Goal: Check status: Check status

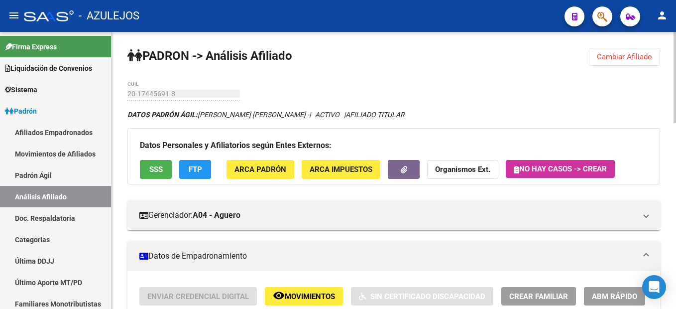
click at [616, 55] on span "Cambiar Afiliado" at bounding box center [624, 56] width 55 height 9
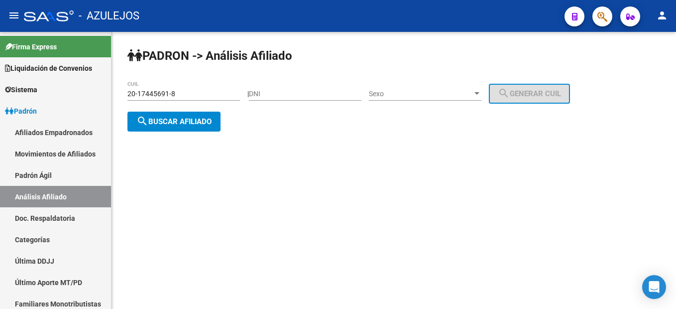
click at [362, 92] on input "DNI" at bounding box center [305, 94] width 113 height 8
type input "20572551"
click at [394, 98] on span "Sexo" at bounding box center [421, 94] width 104 height 8
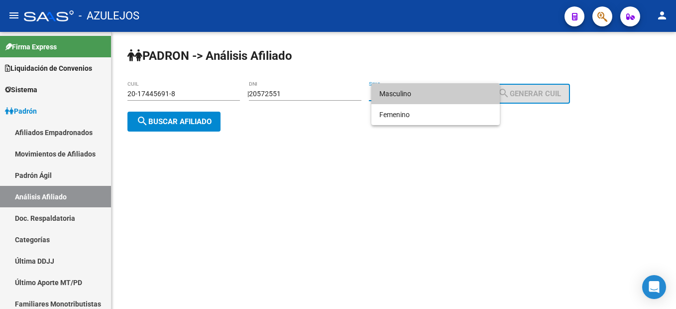
click at [394, 98] on span "Masculino" at bounding box center [436, 93] width 113 height 21
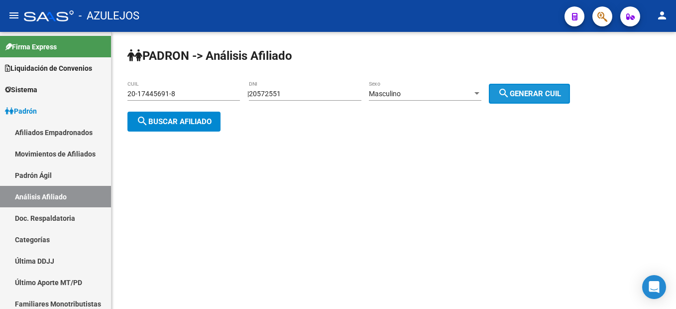
click at [536, 96] on span "search Generar CUIL" at bounding box center [529, 93] width 63 height 9
type input "20-20572551-3"
click at [177, 132] on div "[PERSON_NAME] -> Análisis Afiliado 20-20572551-3 CUIL | 20572551 DNI Masculino …" at bounding box center [394, 97] width 565 height 131
click at [176, 127] on button "search Buscar afiliado" at bounding box center [174, 122] width 93 height 20
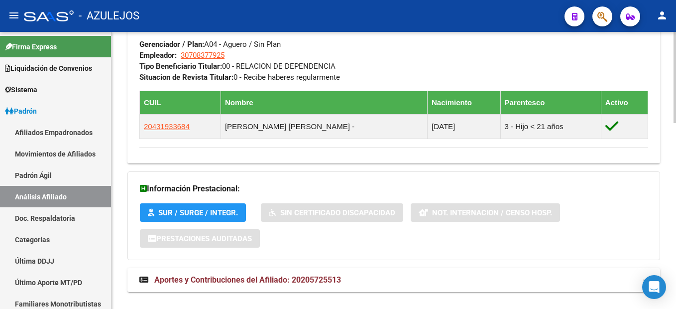
scroll to position [566, 0]
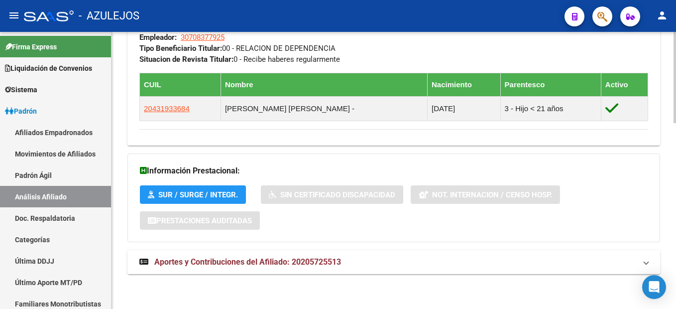
click at [297, 259] on span "Aportes y Contribuciones del Afiliado: 20205725513" at bounding box center [247, 261] width 187 height 9
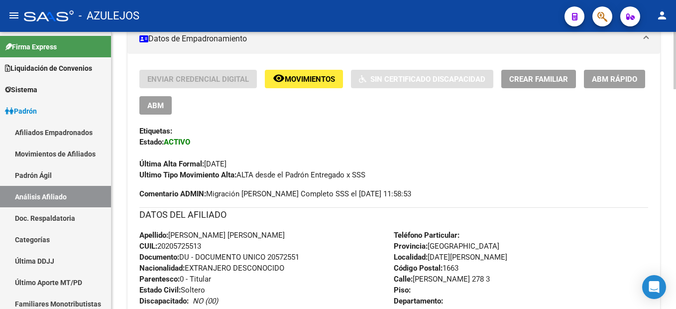
scroll to position [0, 0]
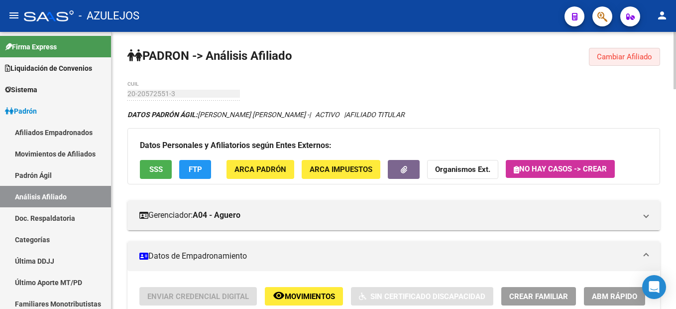
click at [641, 58] on span "Cambiar Afiliado" at bounding box center [624, 56] width 55 height 9
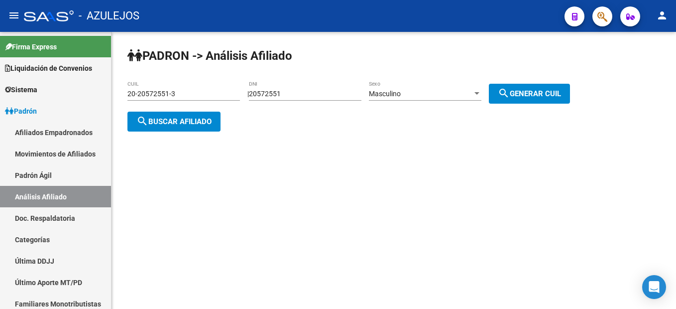
drag, startPoint x: 333, startPoint y: 84, endPoint x: 263, endPoint y: 89, distance: 69.9
click at [263, 89] on div "20572551 DNI" at bounding box center [305, 91] width 113 height 20
drag, startPoint x: 302, startPoint y: 89, endPoint x: 257, endPoint y: 91, distance: 45.4
click at [257, 91] on div "| 20572551 DNI Masculino Sexo search Generar CUIL" at bounding box center [413, 94] width 330 height 8
type input "38440684"
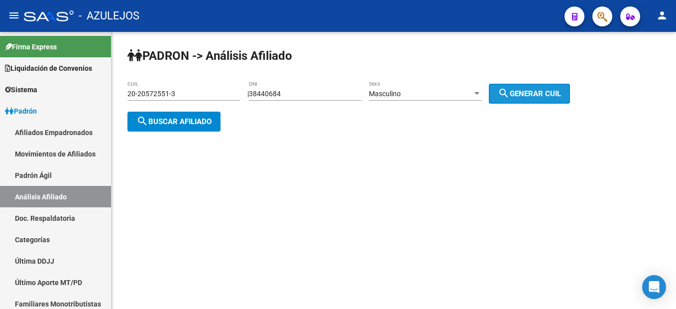
click at [514, 101] on button "search Generar CUIL" at bounding box center [529, 94] width 81 height 20
type input "20-38440684-0"
click at [166, 134] on div "[PERSON_NAME] -> Análisis Afiliado 20-38440684-0 CUIL | 38440684 DNI Masculino …" at bounding box center [394, 97] width 565 height 131
click at [154, 124] on span "search Buscar afiliado" at bounding box center [173, 121] width 75 height 9
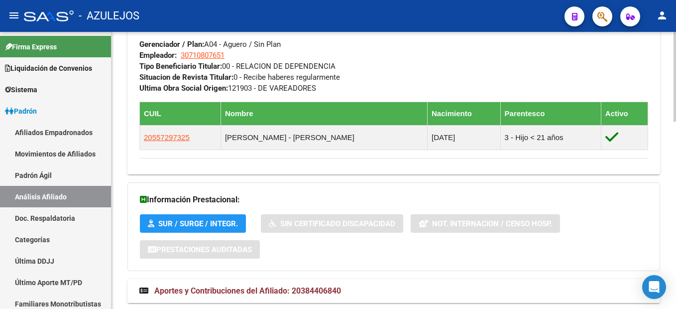
scroll to position [577, 0]
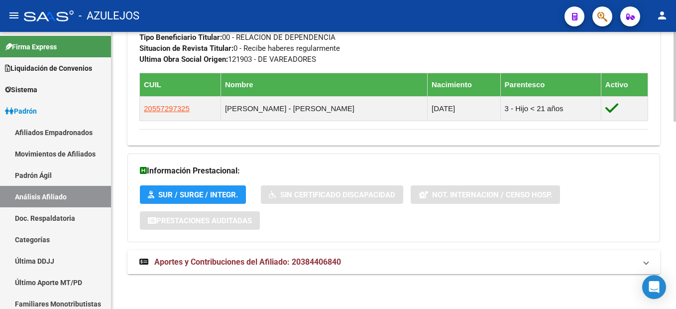
click at [180, 267] on mat-expansion-panel-header "Aportes y Contribuciones del Afiliado: 20384406840" at bounding box center [394, 262] width 533 height 24
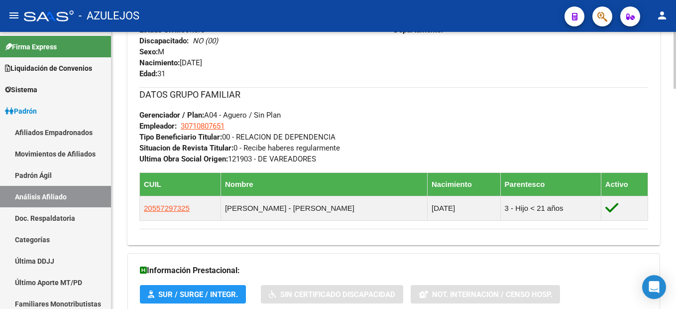
scroll to position [278, 0]
